Goal: Check status: Check status

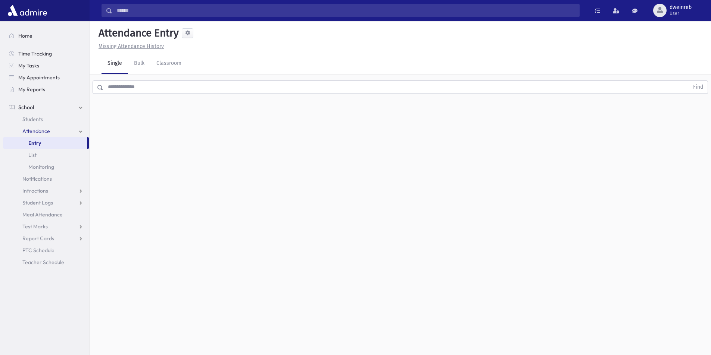
click at [140, 85] on input "text" at bounding box center [395, 87] width 585 height 13
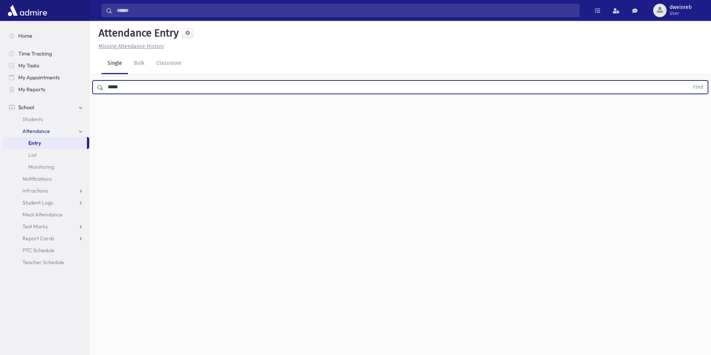
click at [688, 81] on button "Find" at bounding box center [697, 87] width 19 height 13
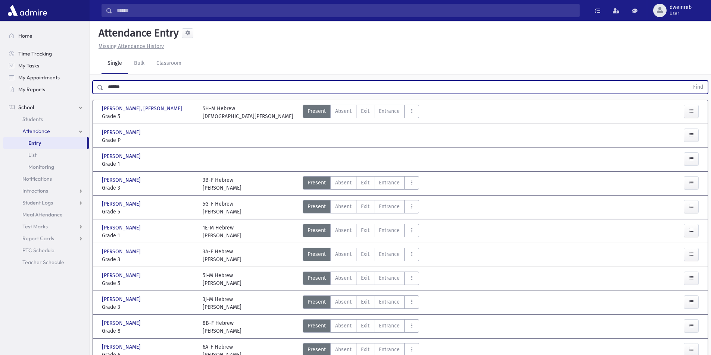
click at [688, 81] on button "Find" at bounding box center [697, 87] width 19 height 13
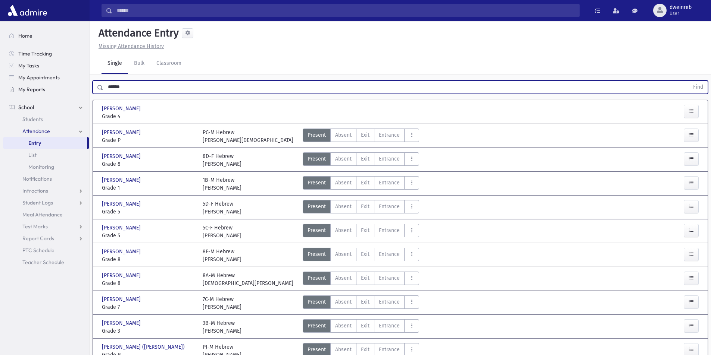
drag, startPoint x: 120, startPoint y: 91, endPoint x: 69, endPoint y: 93, distance: 50.8
click at [69, 93] on div "Search Results Students" at bounding box center [355, 307] width 711 height 615
click at [688, 81] on button "Find" at bounding box center [697, 87] width 19 height 13
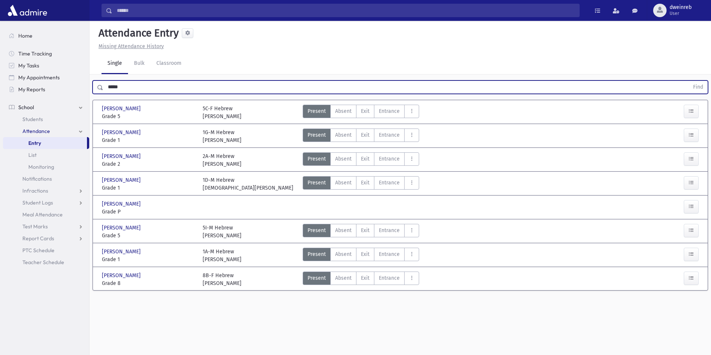
drag, startPoint x: 168, startPoint y: 87, endPoint x: 0, endPoint y: 95, distance: 168.4
click at [0, 96] on div "Search Results Students" at bounding box center [355, 186] width 711 height 372
click at [688, 81] on button "Find" at bounding box center [697, 87] width 19 height 13
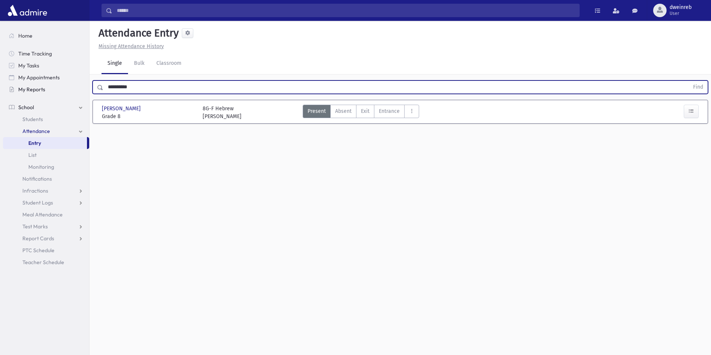
drag, startPoint x: 85, startPoint y: 94, endPoint x: 17, endPoint y: 93, distance: 67.5
click at [17, 93] on div "Search Results Students" at bounding box center [355, 186] width 711 height 372
click at [688, 81] on button "Find" at bounding box center [697, 87] width 19 height 13
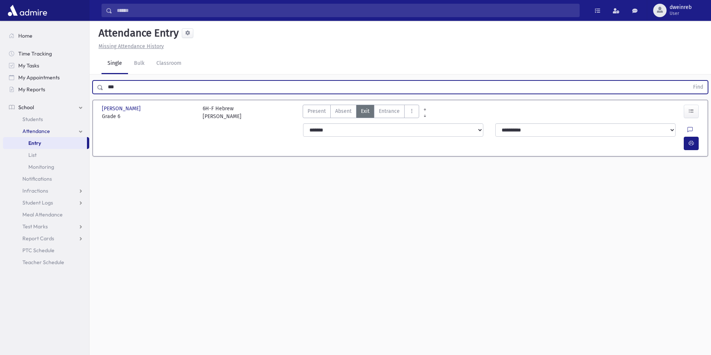
drag, startPoint x: 120, startPoint y: 85, endPoint x: 89, endPoint y: 88, distance: 31.5
click at [90, 88] on div "*** Find" at bounding box center [400, 86] width 621 height 22
click at [688, 81] on button "Find" at bounding box center [697, 87] width 19 height 13
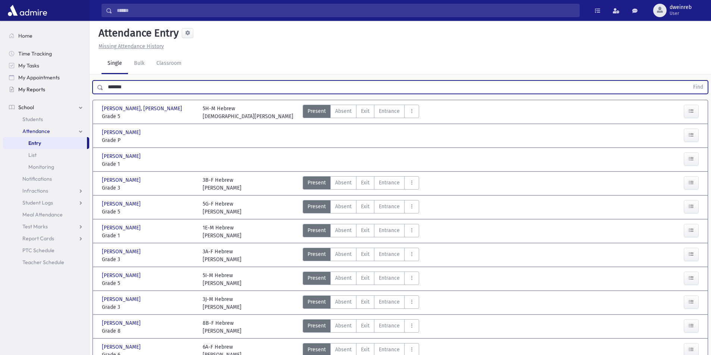
drag, startPoint x: 133, startPoint y: 86, endPoint x: 47, endPoint y: 89, distance: 85.9
click at [52, 90] on div "Search Results Students" at bounding box center [355, 230] width 711 height 461
click at [688, 81] on button "Find" at bounding box center [697, 87] width 19 height 13
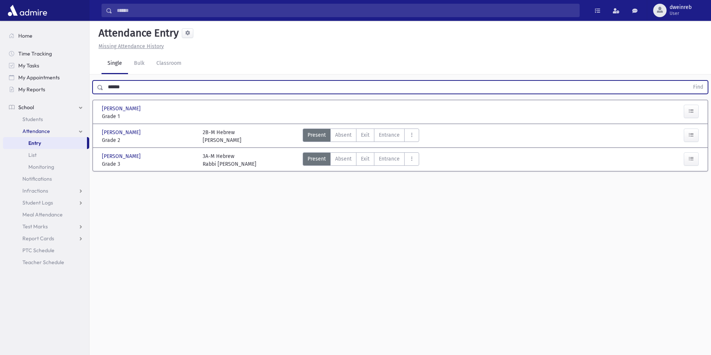
drag, startPoint x: 129, startPoint y: 90, endPoint x: 91, endPoint y: 91, distance: 38.1
click at [91, 91] on div "****** Find" at bounding box center [400, 86] width 621 height 22
type input "*******"
click at [688, 81] on button "Find" at bounding box center [697, 87] width 19 height 13
